Goal: Find specific page/section: Find specific page/section

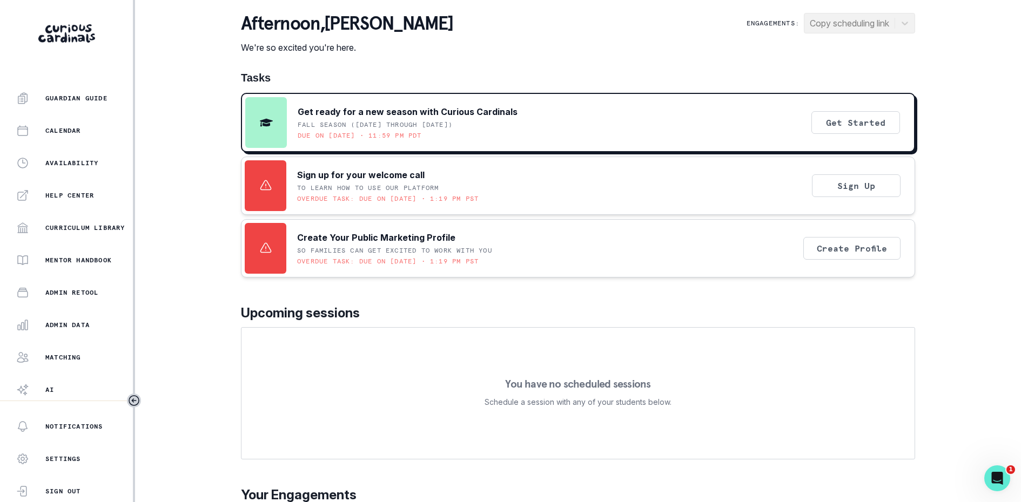
scroll to position [160, 0]
click at [85, 292] on p "Admin Data" at bounding box center [67, 293] width 44 height 9
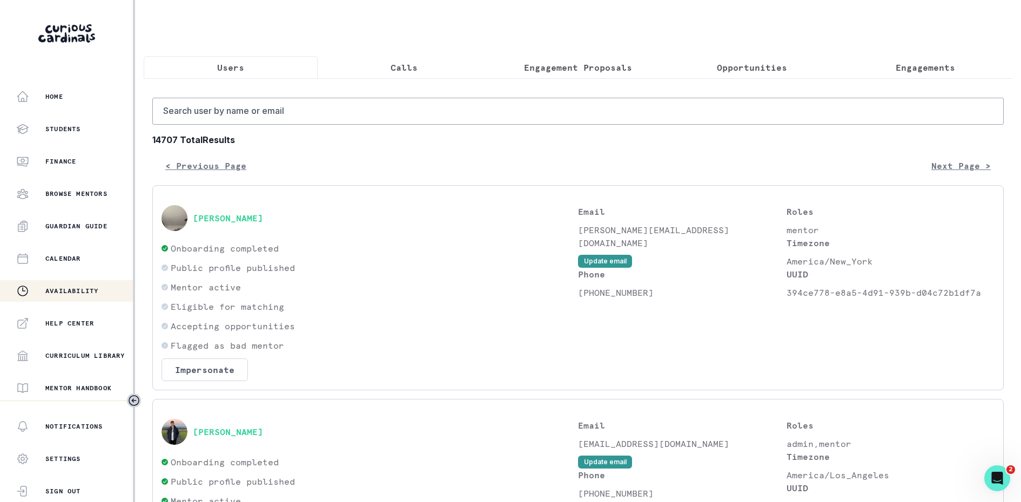
scroll to position [160, 0]
click at [61, 326] on p "Matching" at bounding box center [63, 325] width 36 height 9
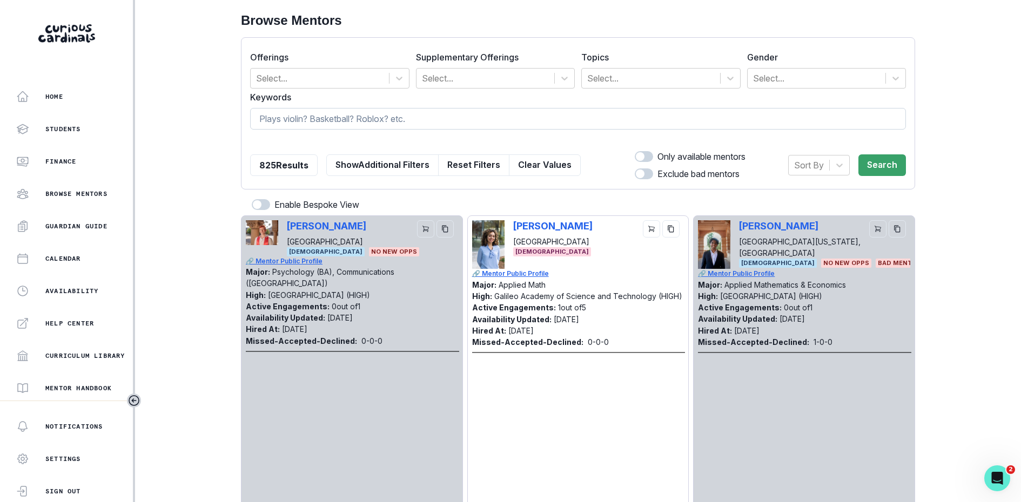
click at [423, 123] on input at bounding box center [578, 119] width 656 height 22
type input "[PERSON_NAME]"
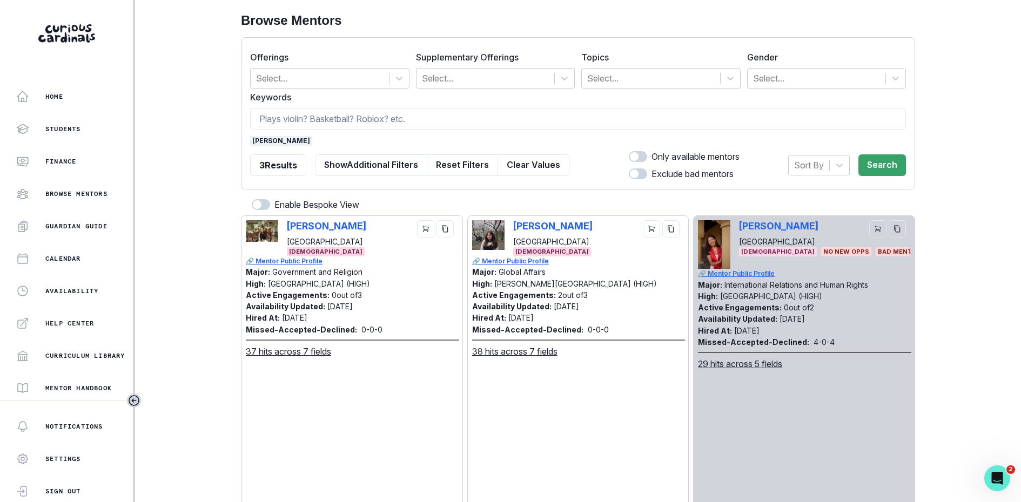
drag, startPoint x: 272, startPoint y: 138, endPoint x: 284, endPoint y: 131, distance: 13.8
click at [272, 138] on span "[PERSON_NAME]" at bounding box center [281, 141] width 62 height 10
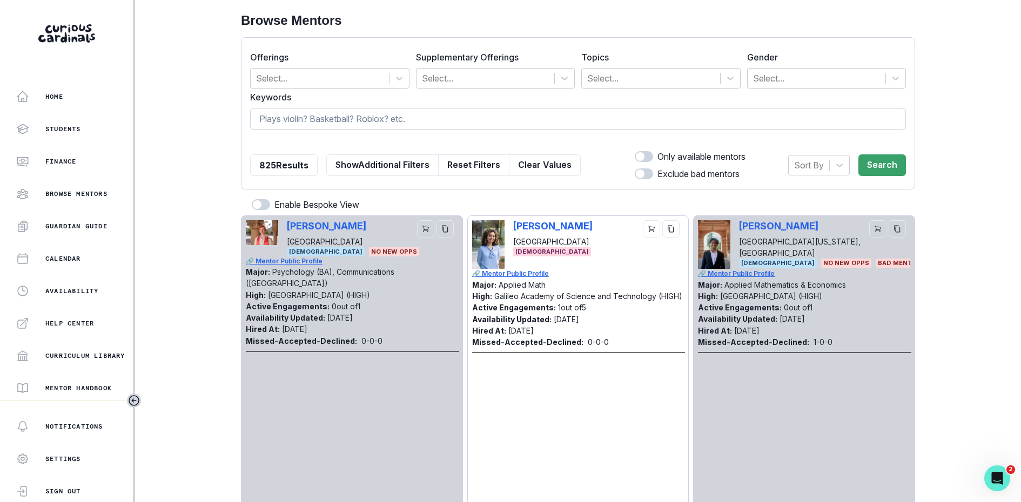
click at [297, 124] on input at bounding box center [578, 119] width 656 height 22
type input "l"
type input "[PERSON_NAME]"
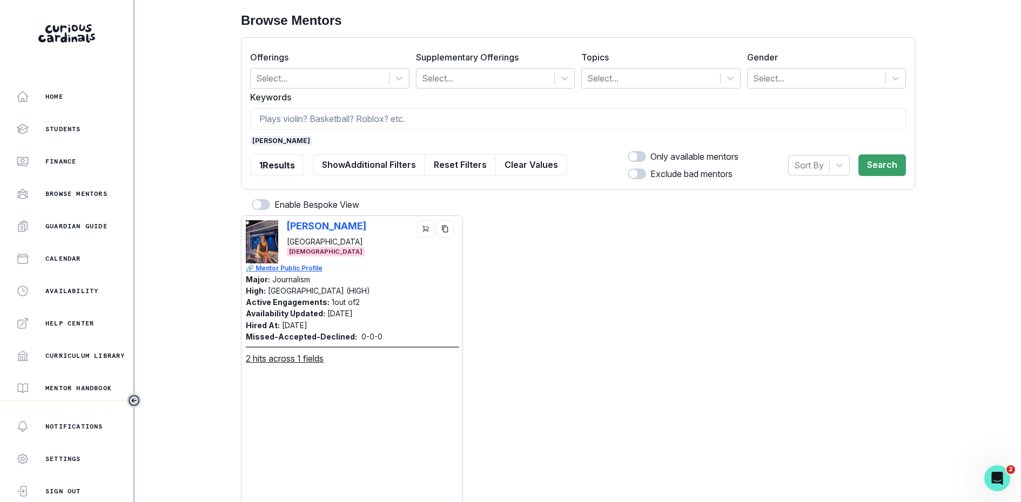
click at [265, 137] on span "[PERSON_NAME]" at bounding box center [281, 141] width 62 height 10
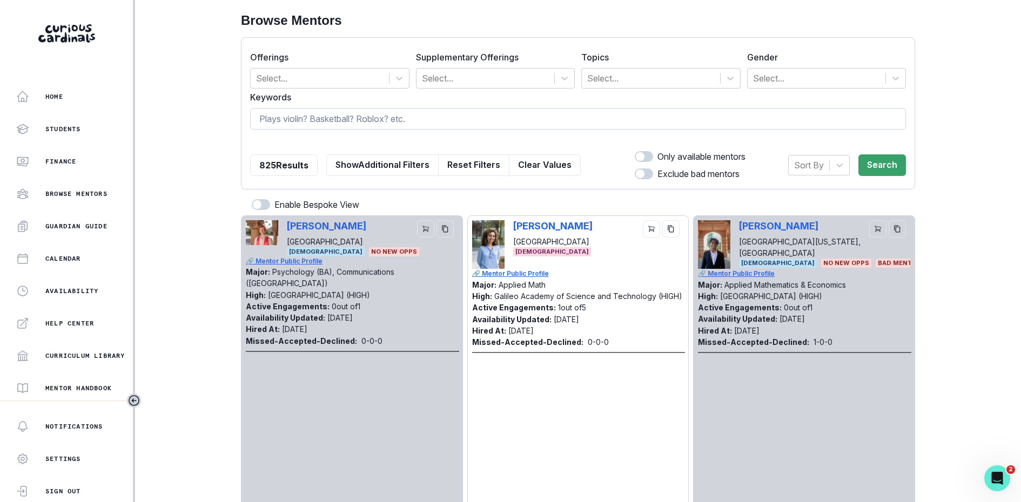
click at [292, 120] on input at bounding box center [578, 119] width 656 height 22
type input "[PERSON_NAME]"
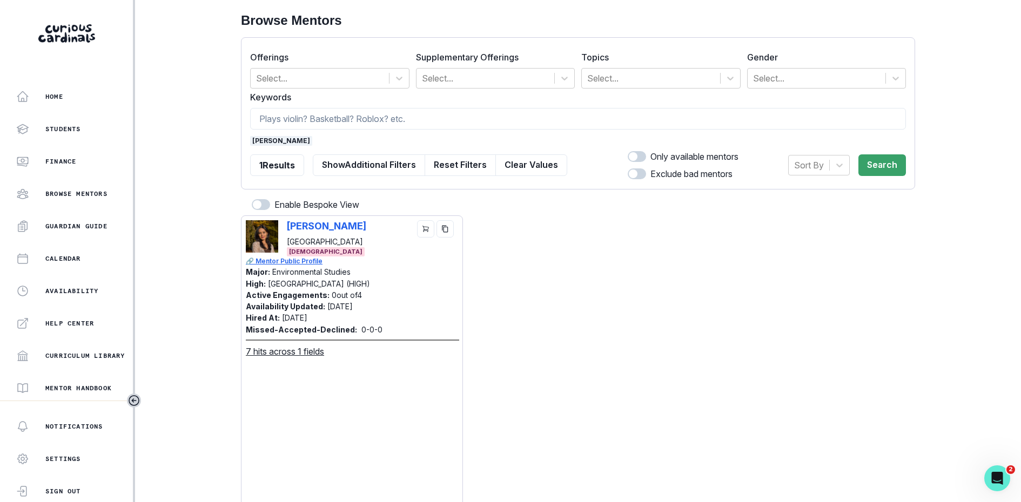
click at [271, 144] on span "[PERSON_NAME]" at bounding box center [281, 141] width 62 height 10
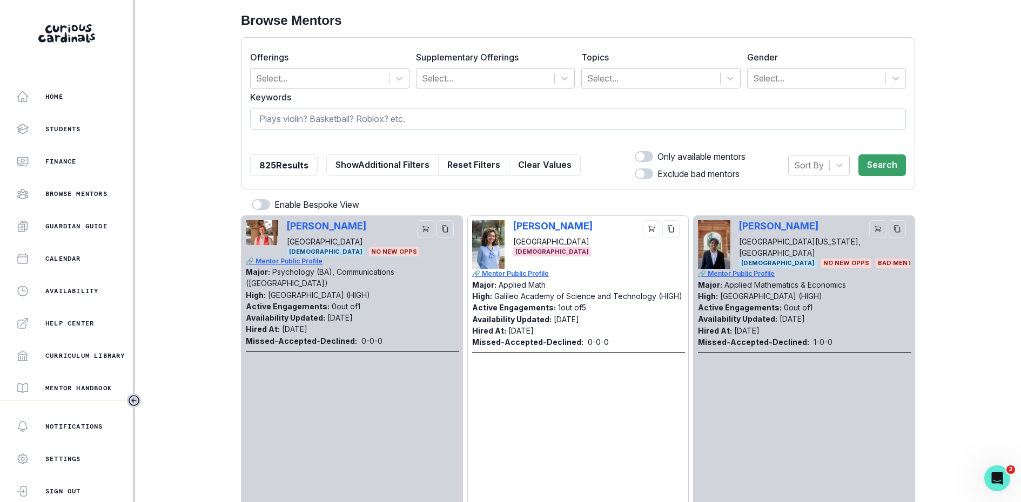
click at [291, 121] on input at bounding box center [578, 119] width 656 height 22
type input "[PERSON_NAME]"
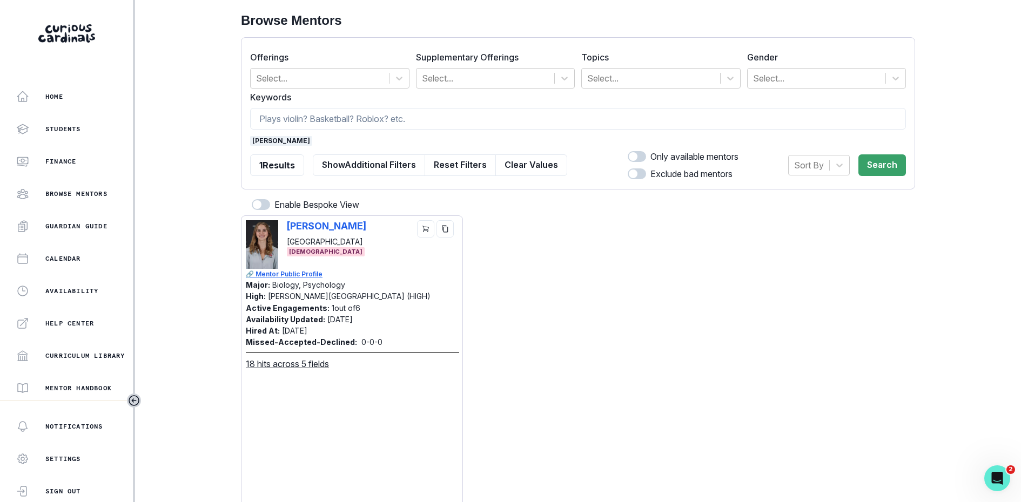
click at [272, 141] on span "[PERSON_NAME]" at bounding box center [281, 141] width 62 height 10
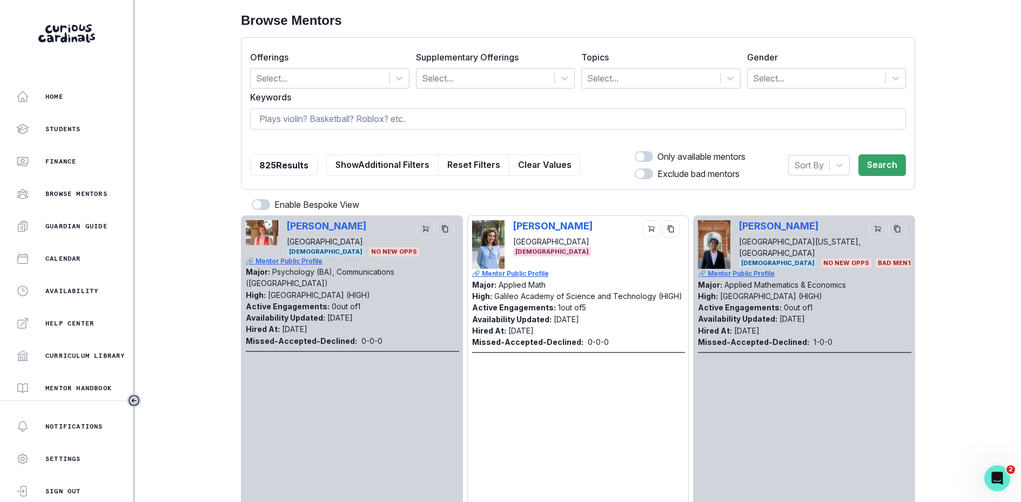
click at [294, 120] on input at bounding box center [578, 119] width 656 height 22
type input "annalise"
